Goal: Obtain resource: Obtain resource

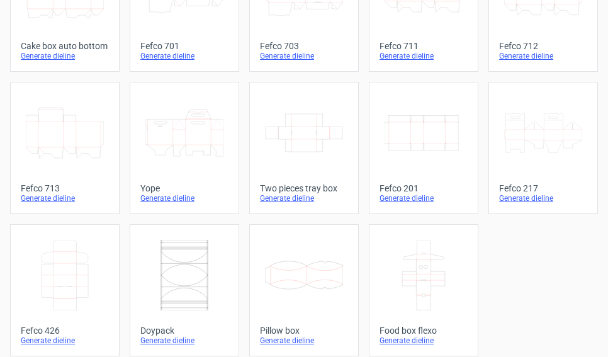
scroll to position [460, 0]
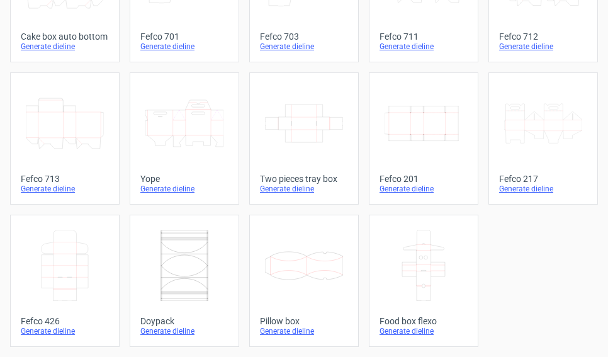
click at [403, 188] on div "Generate dieline" at bounding box center [424, 189] width 88 height 10
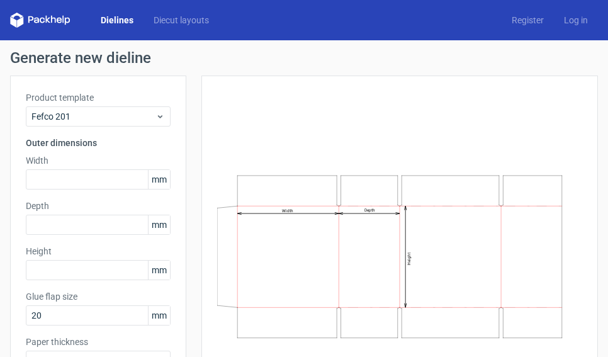
click at [114, 15] on link "Dielines" at bounding box center [117, 20] width 53 height 13
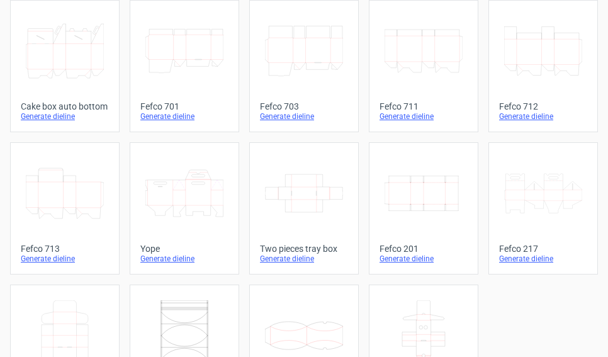
scroll to position [460, 0]
